Goal: Information Seeking & Learning: Learn about a topic

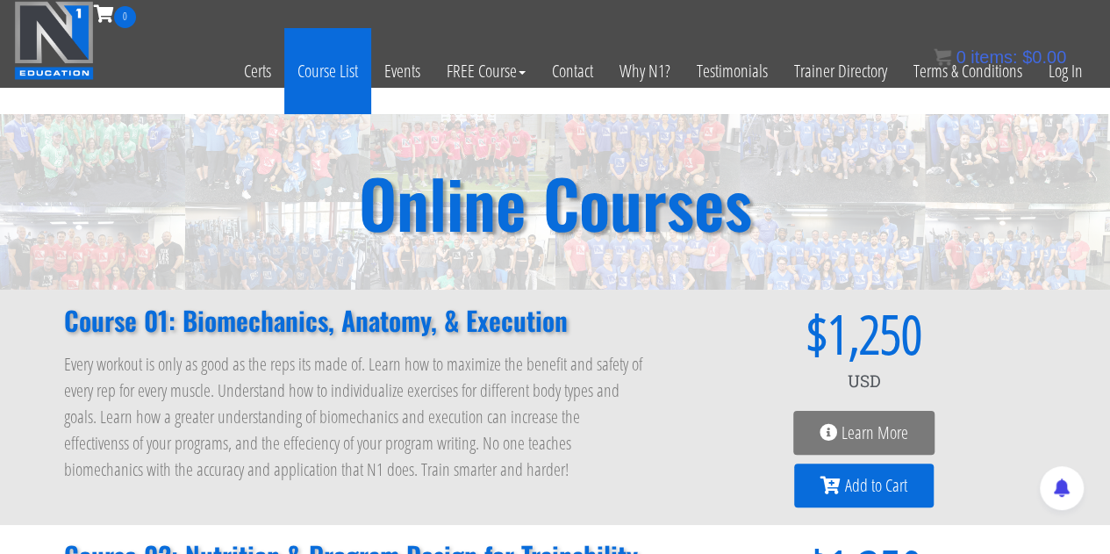
click at [300, 73] on link "Course List" at bounding box center [327, 71] width 87 height 86
click at [344, 71] on link "Course List" at bounding box center [327, 71] width 87 height 86
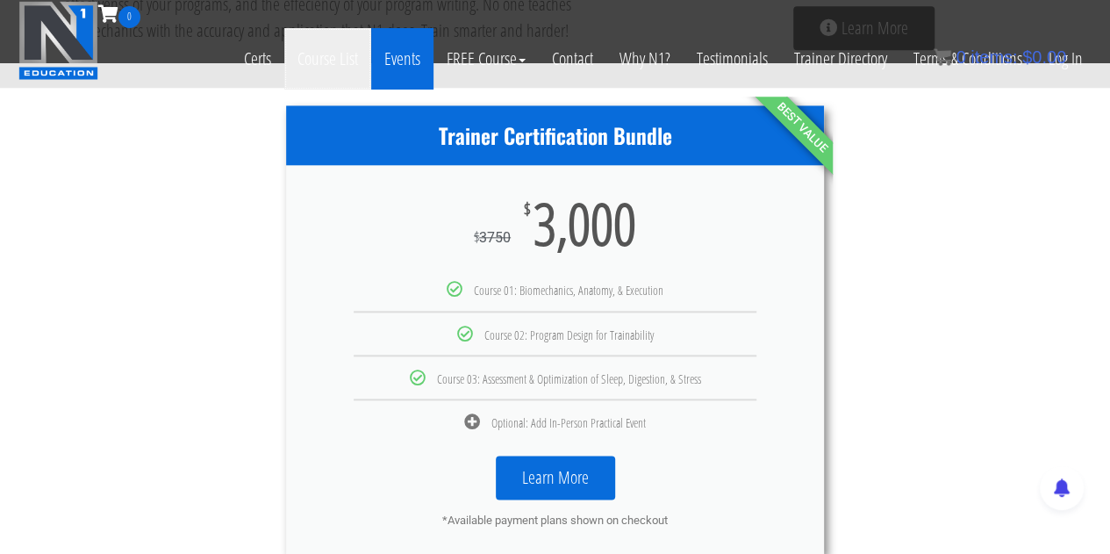
scroll to position [790, 0]
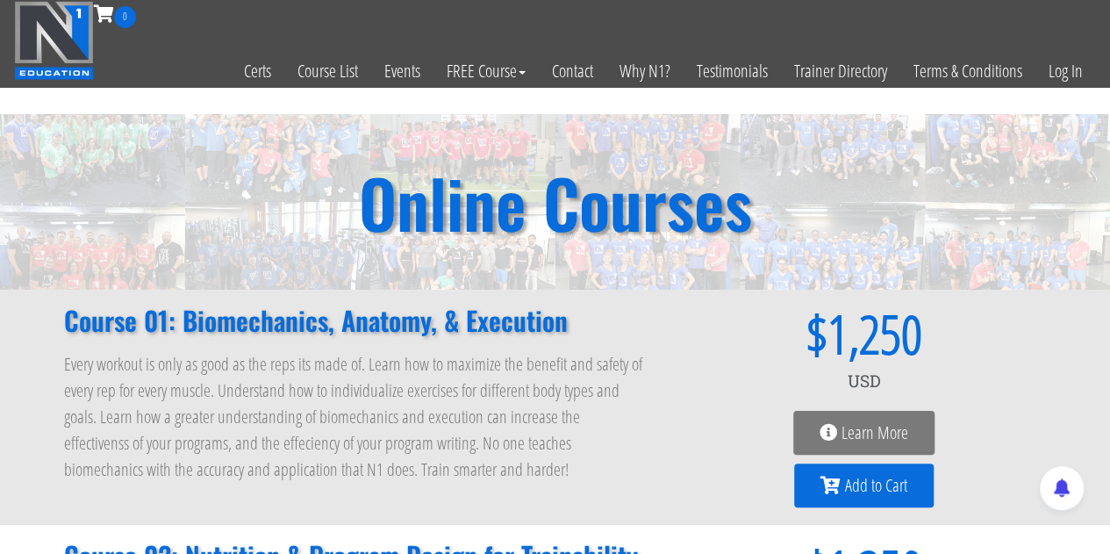
drag, startPoint x: 1087, startPoint y: 220, endPoint x: 1071, endPoint y: 225, distance: 17.2
click at [1087, 220] on div "Online Courses" at bounding box center [555, 202] width 1110 height 176
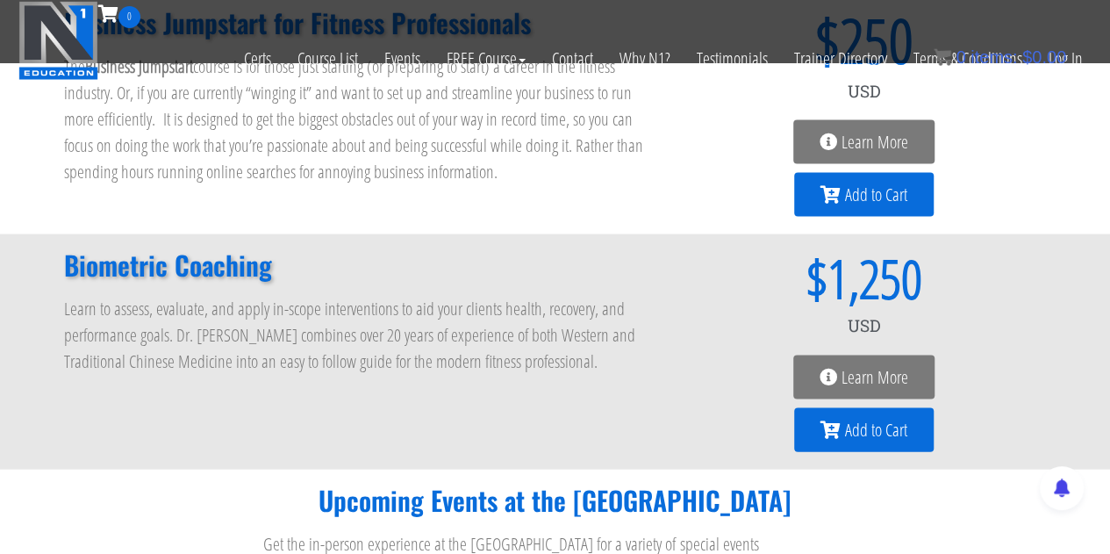
scroll to position [1604, 0]
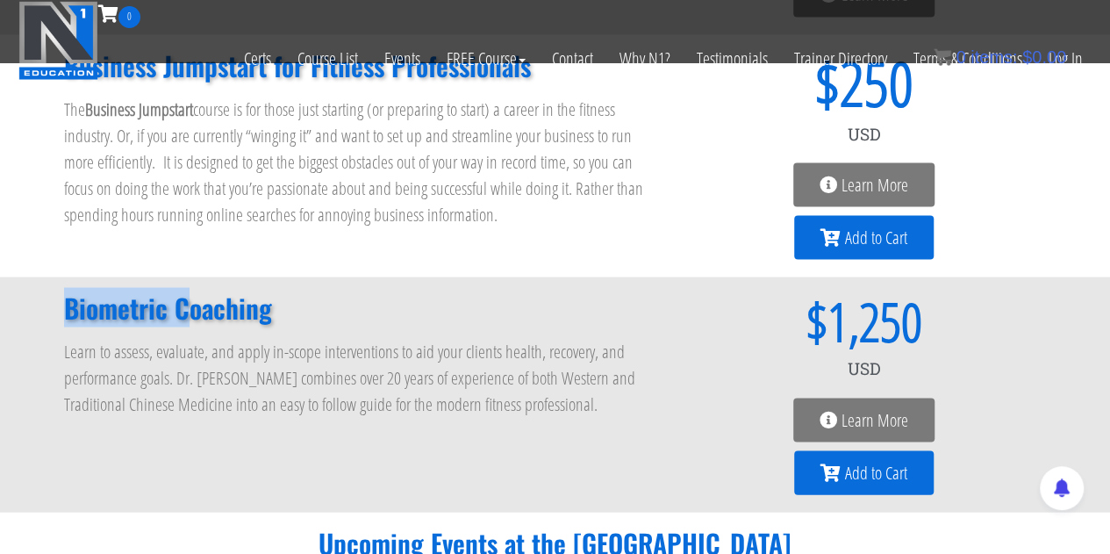
drag, startPoint x: 150, startPoint y: 325, endPoint x: 68, endPoint y: 320, distance: 81.7
click at [68, 320] on h2 "Biometric Coaching" at bounding box center [355, 307] width 583 height 26
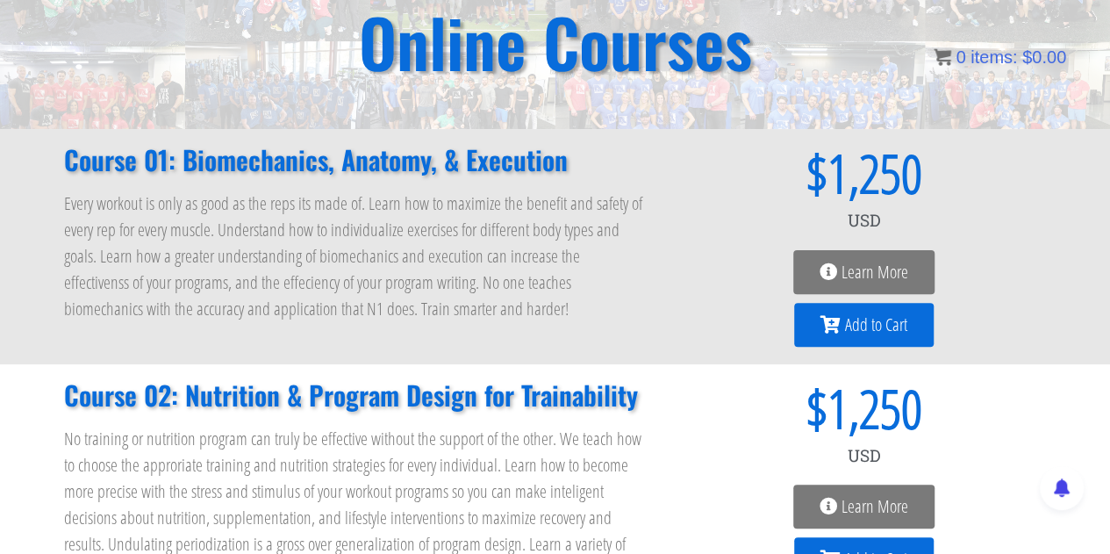
scroll to position [161, 0]
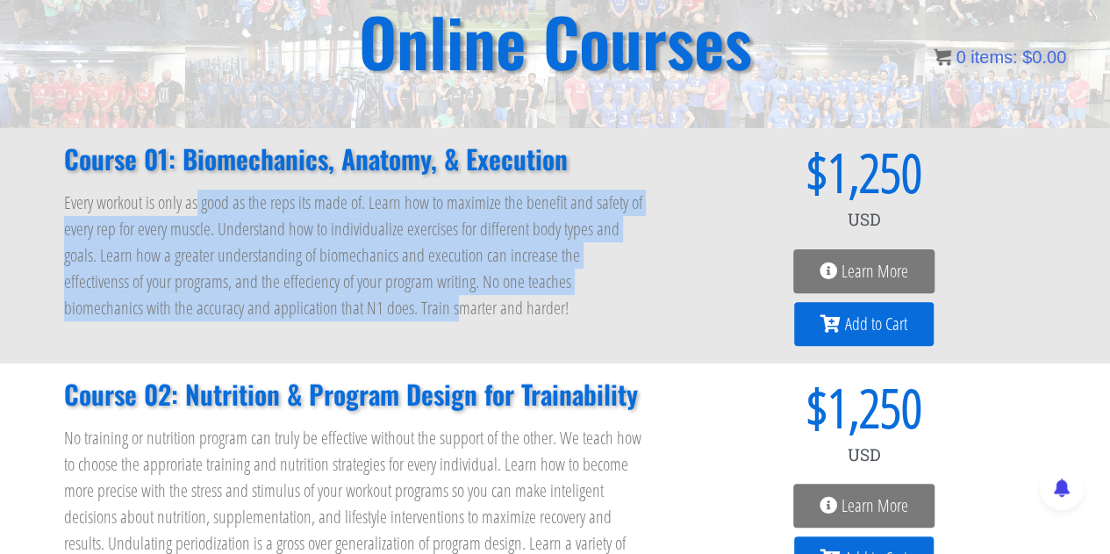
drag, startPoint x: 198, startPoint y: 206, endPoint x: 362, endPoint y: 317, distance: 197.2
click at [336, 317] on p "Every workout is only as good as the reps its made of. Learn how to maximize th…" at bounding box center [355, 256] width 583 height 132
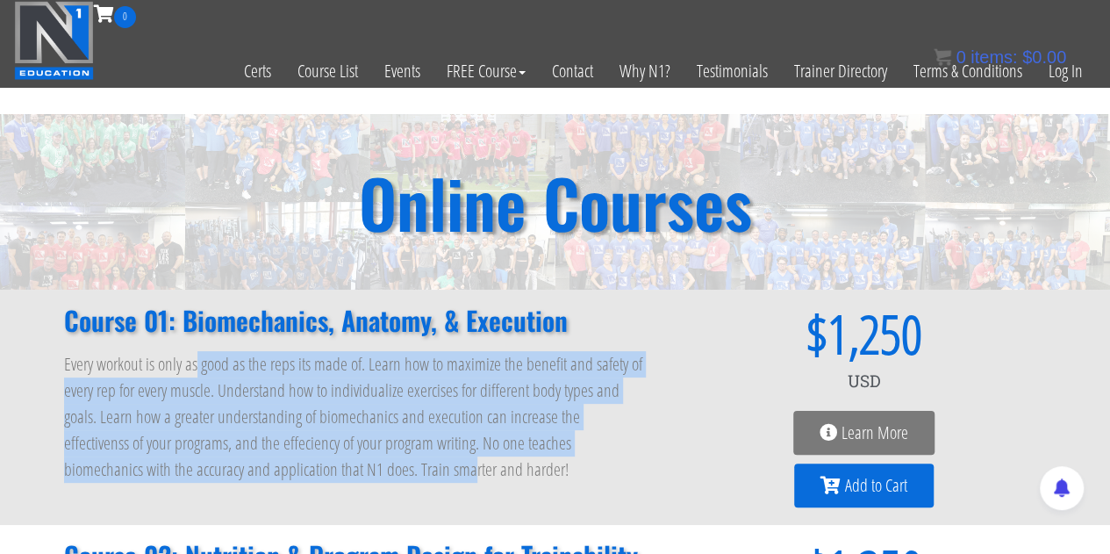
drag, startPoint x: 871, startPoint y: 417, endPoint x: 863, endPoint y: 424, distance: 11.2
click at [871, 417] on link "Learn More" at bounding box center [863, 433] width 141 height 44
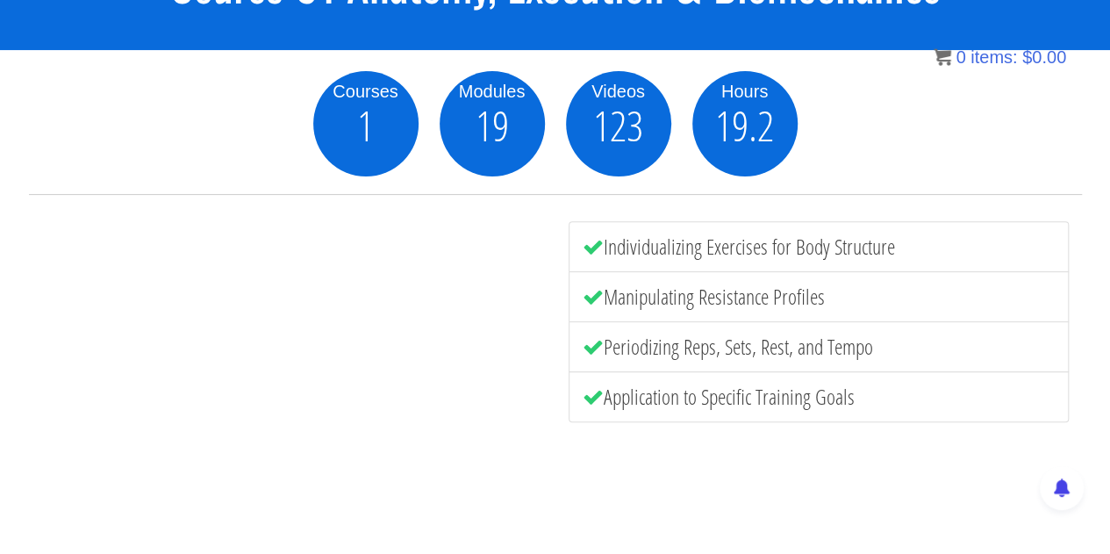
scroll to position [200, 0]
